Goal: Complete application form

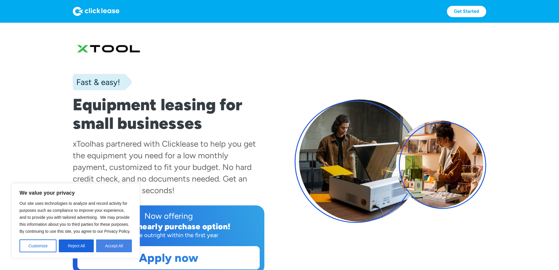
click at [107, 246] on button "Accept All" at bounding box center [114, 246] width 36 height 13
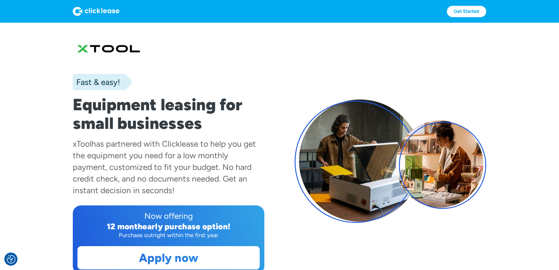
click at [48, 158] on section "Fast & easy! Equipment leasing for small businesses xTool has partnered with Cl…" at bounding box center [279, 160] width 559 height 275
click at [465, 12] on link "Get Started" at bounding box center [466, 11] width 39 height 11
